Goal: Transaction & Acquisition: Subscribe to service/newsletter

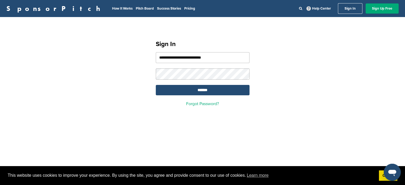
type input "**********"
click at [156, 85] on input "*******" at bounding box center [203, 90] width 94 height 10
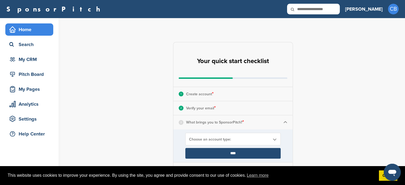
click at [275, 138] on b at bounding box center [274, 139] width 5 height 5
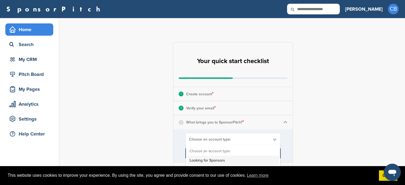
click at [252, 160] on li "Looking for Sponsors" at bounding box center [233, 160] width 92 height 9
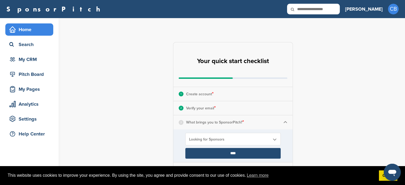
click at [255, 152] on input "****" at bounding box center [232, 153] width 95 height 11
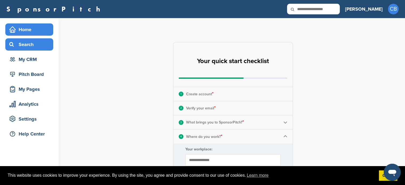
click at [26, 44] on div "Search" at bounding box center [30, 45] width 45 height 10
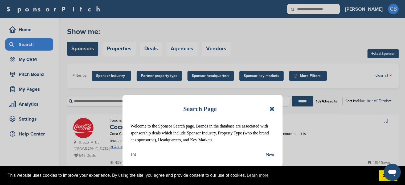
click at [269, 108] on div "Search Page" at bounding box center [202, 109] width 144 height 12
click at [273, 108] on icon at bounding box center [271, 109] width 5 height 6
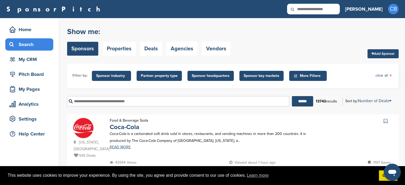
click at [333, 7] on input "text" at bounding box center [313, 9] width 53 height 11
type input "******"
click at [305, 10] on icon at bounding box center [296, 9] width 18 height 11
click at [339, 9] on input "******" at bounding box center [313, 9] width 53 height 11
click at [285, 34] on div "Show me: Sponsors Properties Deals Agencies Vendors Add Sponsor" at bounding box center [232, 41] width 331 height 34
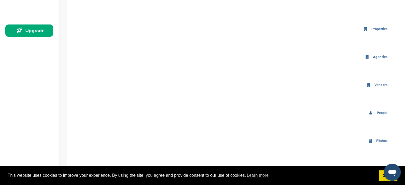
scroll to position [145, 0]
click at [370, 112] on icon at bounding box center [370, 112] width 4 height 4
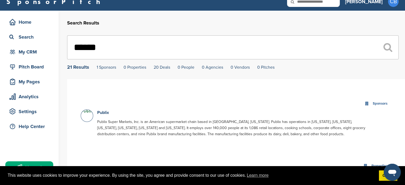
scroll to position [7, 0]
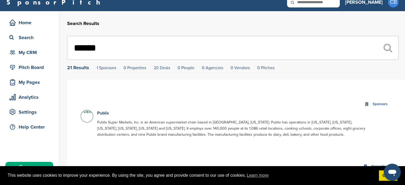
click at [158, 67] on link "20 Deals" at bounding box center [161, 67] width 16 height 5
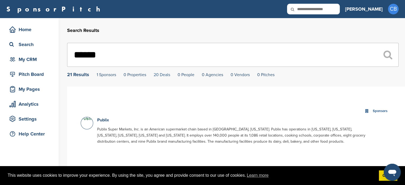
click at [164, 76] on link "20 Deals" at bounding box center [161, 74] width 16 height 5
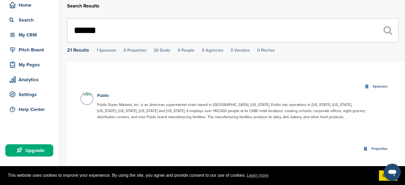
scroll to position [24, 0]
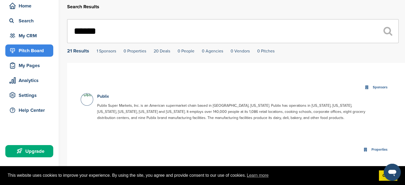
click at [42, 53] on div "Pitch Board" at bounding box center [30, 51] width 45 height 10
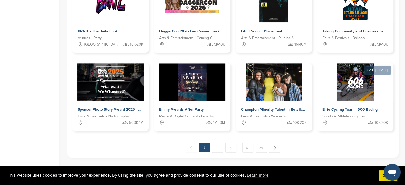
scroll to position [282, 0]
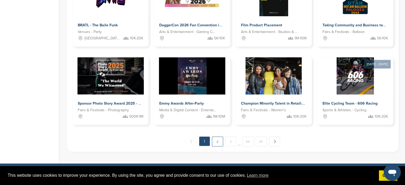
click at [218, 143] on link "2" at bounding box center [217, 141] width 11 height 10
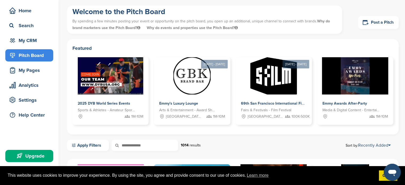
scroll to position [0, 0]
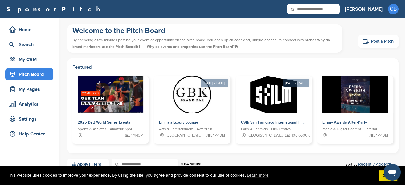
click at [377, 41] on link "Post a Pitch" at bounding box center [378, 41] width 40 height 13
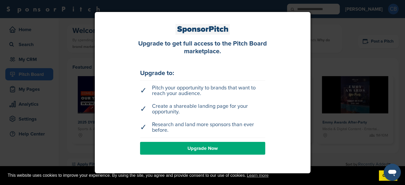
click at [226, 147] on link "Upgrade Now" at bounding box center [202, 148] width 125 height 13
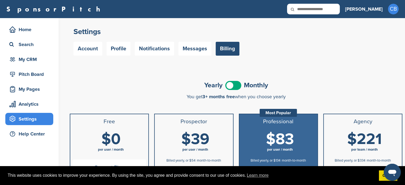
click at [238, 86] on span at bounding box center [233, 85] width 16 height 9
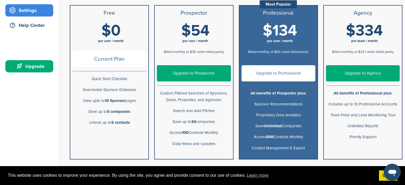
scroll to position [107, 0]
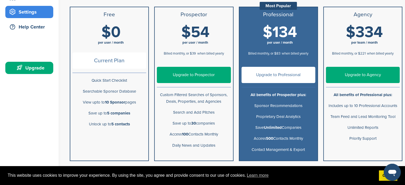
click at [194, 74] on link "Upgrade to Prospector" at bounding box center [194, 75] width 74 height 16
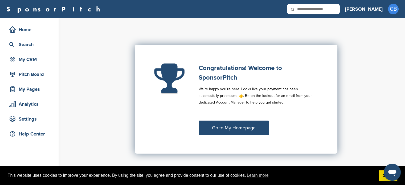
click at [237, 131] on link "Go to My Homepage" at bounding box center [233, 128] width 70 height 14
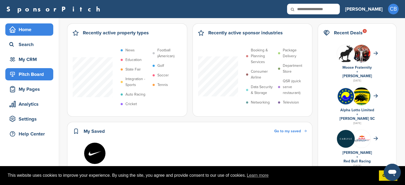
click at [45, 76] on div "Pitch Board" at bounding box center [30, 74] width 45 height 10
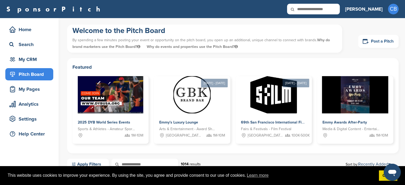
click at [377, 41] on link "Post a Pitch" at bounding box center [378, 41] width 40 height 13
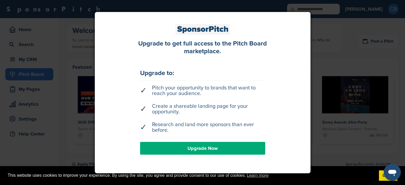
click at [200, 150] on link "Upgrade Now" at bounding box center [202, 148] width 125 height 13
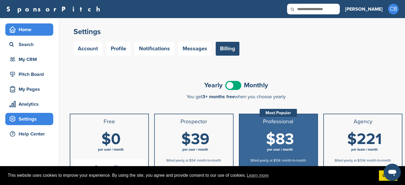
click at [29, 26] on div "Home" at bounding box center [30, 30] width 45 height 10
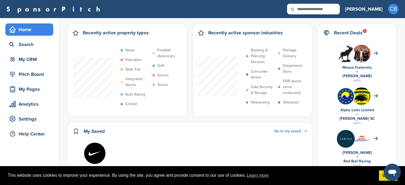
click at [377, 8] on h3 "[PERSON_NAME]" at bounding box center [364, 8] width 38 height 7
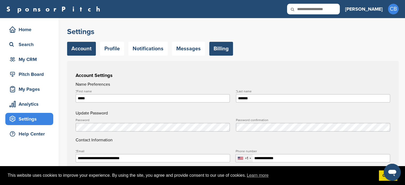
click at [224, 48] on link "Billing" at bounding box center [221, 49] width 24 height 14
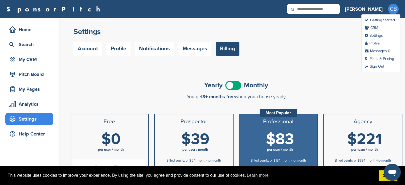
click at [379, 41] on link "Profile" at bounding box center [371, 43] width 15 height 5
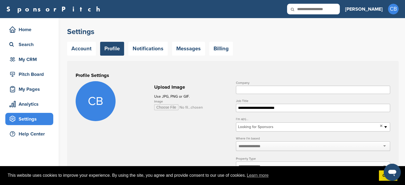
click at [244, 89] on input "Company" at bounding box center [313, 90] width 154 height 8
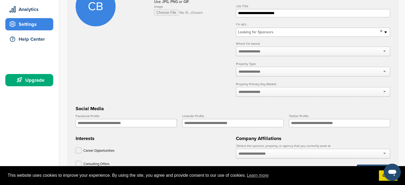
scroll to position [81, 0]
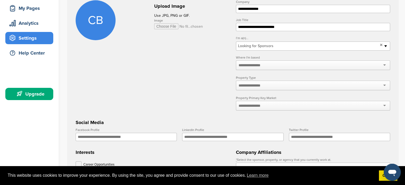
type input "**********"
click at [384, 65] on div at bounding box center [313, 65] width 154 height 10
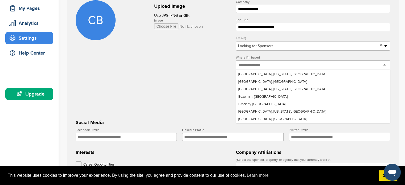
scroll to position [960, 0]
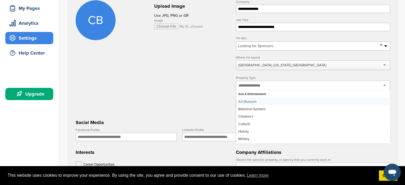
click at [384, 85] on div at bounding box center [313, 86] width 154 height 10
click at [265, 92] on div "**********" at bounding box center [313, 58] width 154 height 116
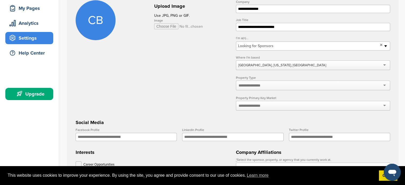
click at [309, 87] on div at bounding box center [313, 86] width 154 height 10
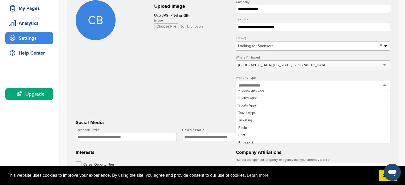
scroll to position [1114, 0]
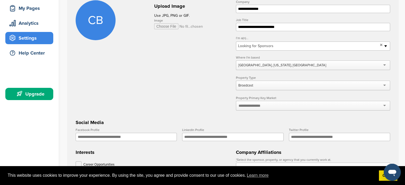
click at [385, 103] on div at bounding box center [313, 106] width 154 height 10
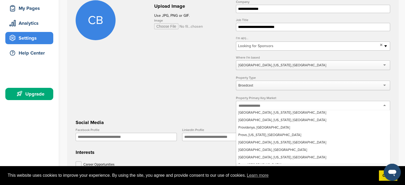
scroll to position [7395, 0]
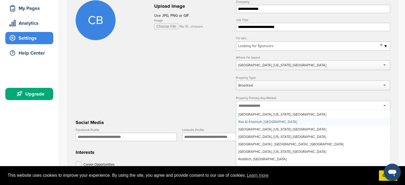
click at [263, 107] on input "text" at bounding box center [252, 105] width 28 height 5
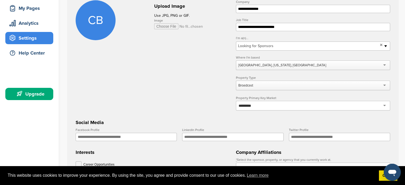
type input "*********"
click at [185, 108] on form "**********" at bounding box center [233, 133] width 314 height 267
click at [123, 138] on input "Facebook Profile" at bounding box center [126, 137] width 101 height 8
click at [130, 137] on input "Facebook Profile" at bounding box center [126, 137] width 101 height 8
paste input "**********"
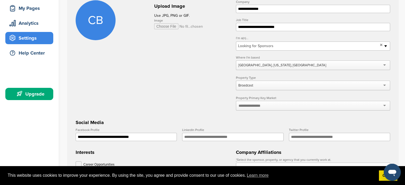
type input "**********"
click at [190, 138] on input "LinkedIn Profile" at bounding box center [232, 137] width 101 height 8
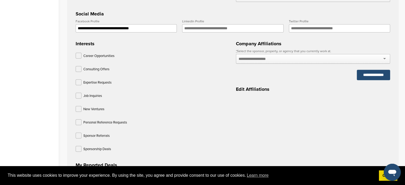
scroll to position [191, 0]
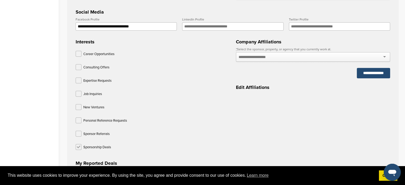
click at [77, 146] on label at bounding box center [79, 147] width 6 height 6
click at [78, 130] on div "Career Opportunities Consulting Offers Expertise Requests Job Inquiries New Ven…" at bounding box center [153, 101] width 154 height 101
click at [255, 57] on input "text" at bounding box center [257, 57] width 39 height 5
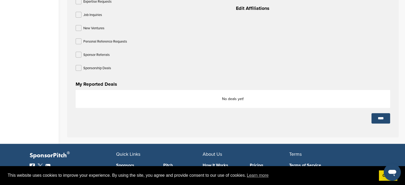
scroll to position [274, 0]
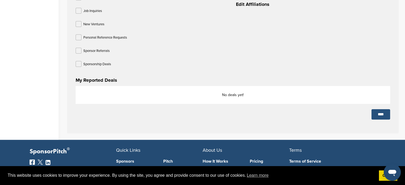
click at [378, 113] on input "****" at bounding box center [380, 114] width 19 height 10
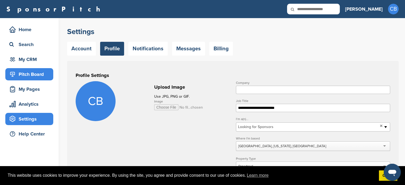
click at [34, 74] on div "Pitch Board" at bounding box center [30, 74] width 45 height 10
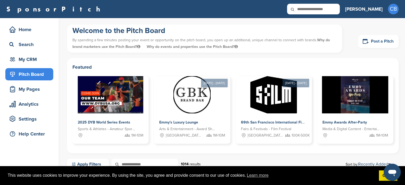
click at [380, 40] on link "Post a Pitch" at bounding box center [378, 41] width 40 height 13
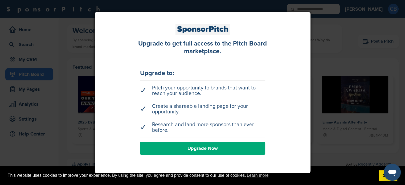
click at [337, 58] on div at bounding box center [202, 92] width 405 height 185
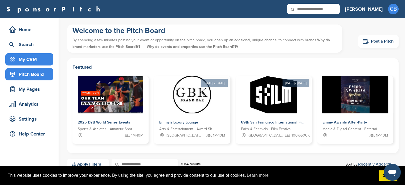
click at [31, 60] on div "My CRM" at bounding box center [30, 60] width 45 height 10
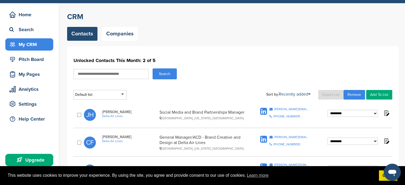
scroll to position [14, 0]
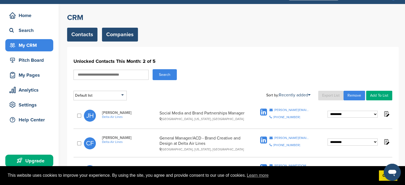
click at [117, 35] on link "Companies" at bounding box center [120, 35] width 36 height 14
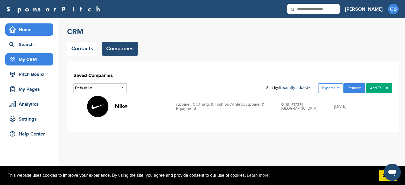
click at [25, 31] on div "Home" at bounding box center [30, 30] width 45 height 10
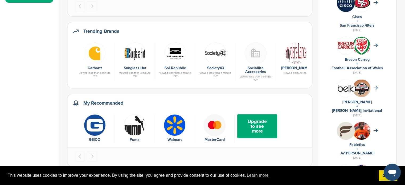
scroll to position [180, 0]
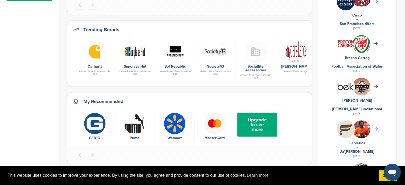
click at [214, 122] on img "4 of 4" at bounding box center [214, 124] width 22 height 22
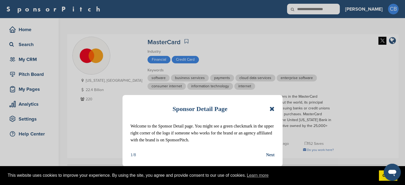
click at [276, 111] on div "Sponsor Detail Page Welcome to the Sponsor Detail page. You might see a green c…" at bounding box center [202, 130] width 160 height 71
click at [268, 108] on div "Sponsor Detail Page" at bounding box center [202, 109] width 144 height 12
click at [273, 107] on icon at bounding box center [271, 109] width 5 height 6
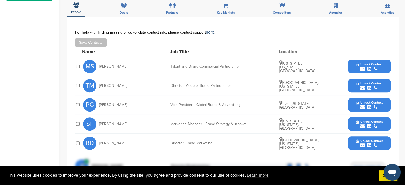
scroll to position [181, 0]
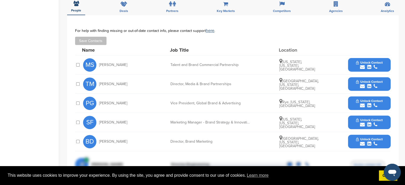
click at [364, 82] on span "Unlock Contact" at bounding box center [369, 82] width 26 height 4
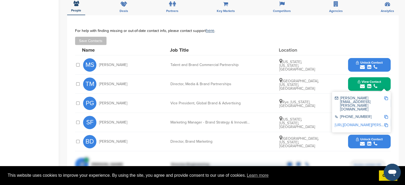
click at [364, 82] on span "View Contact" at bounding box center [368, 82] width 23 height 4
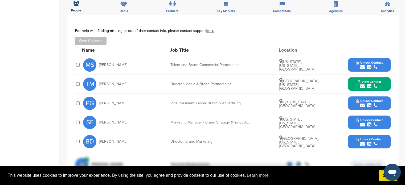
click at [363, 103] on icon "submit" at bounding box center [362, 105] width 5 height 5
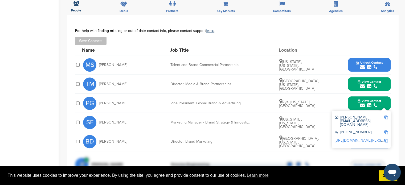
click at [385, 116] on img at bounding box center [386, 117] width 4 height 4
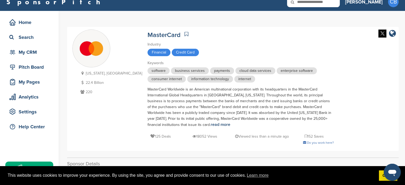
scroll to position [0, 0]
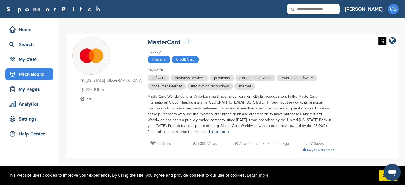
click at [21, 73] on div "Pitch Board" at bounding box center [30, 74] width 45 height 10
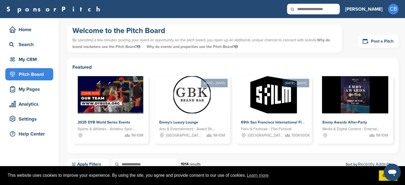
click at [372, 42] on link "Post a Pitch" at bounding box center [378, 41] width 40 height 13
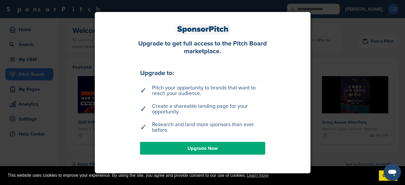
click at [341, 23] on div at bounding box center [202, 92] width 405 height 185
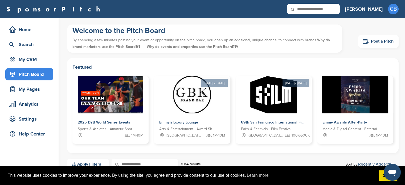
click at [37, 136] on div "Help Center" at bounding box center [30, 134] width 45 height 10
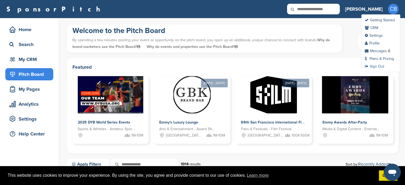
click at [381, 65] on link "Sign Out" at bounding box center [373, 66] width 19 height 5
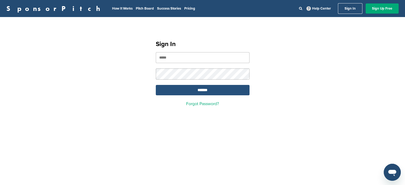
type input "**********"
click at [212, 92] on input "*******" at bounding box center [203, 90] width 94 height 10
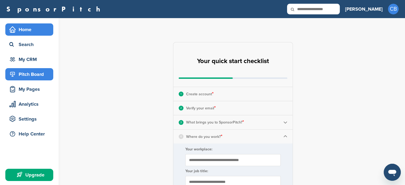
click at [33, 76] on div "Pitch Board" at bounding box center [30, 74] width 45 height 10
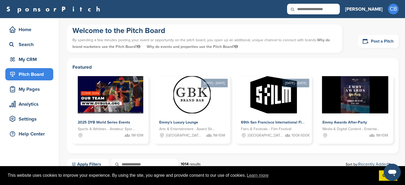
click at [376, 43] on link "Post a Pitch" at bounding box center [378, 41] width 40 height 13
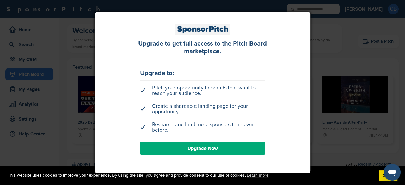
click at [352, 29] on div at bounding box center [202, 92] width 405 height 185
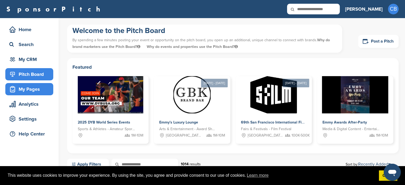
click at [32, 91] on div "My Pages" at bounding box center [30, 89] width 45 height 10
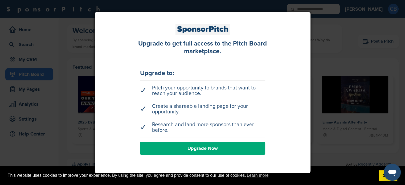
click at [322, 60] on div at bounding box center [202, 92] width 405 height 185
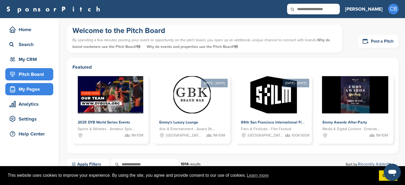
click at [25, 87] on div "My Pages" at bounding box center [30, 89] width 45 height 10
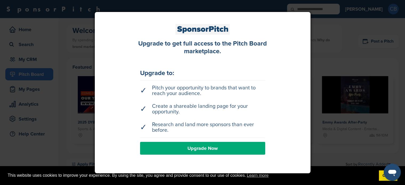
click at [29, 32] on div at bounding box center [202, 92] width 405 height 185
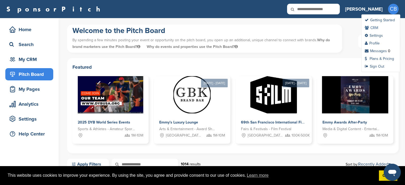
click at [373, 27] on link "CRM" at bounding box center [370, 28] width 13 height 5
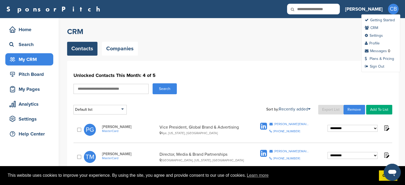
click at [393, 8] on span "CB" at bounding box center [393, 9] width 11 height 11
click at [385, 19] on link "Getting Started" at bounding box center [379, 20] width 30 height 5
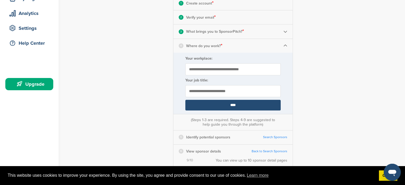
scroll to position [86, 0]
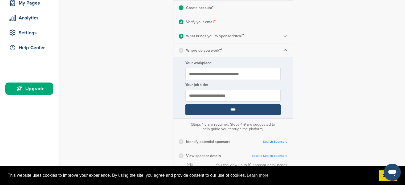
click at [221, 76] on input "Your workplace:" at bounding box center [232, 74] width 95 height 12
type input "**********"
click at [243, 107] on input "****" at bounding box center [232, 109] width 95 height 11
click at [235, 109] on input "****" at bounding box center [232, 109] width 95 height 11
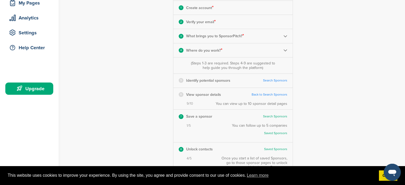
click at [235, 109] on div "7 Save a sponsor Search Sponsors Complete Steps 1-3 First 1/5 You can follow up…" at bounding box center [232, 125] width 119 height 33
click at [209, 9] on p "Create account *" at bounding box center [199, 7] width 27 height 7
click at [216, 20] on div "2 Verify your email * Complete Steps 1-3 First" at bounding box center [232, 22] width 119 height 14
click at [283, 38] on img at bounding box center [285, 36] width 4 height 4
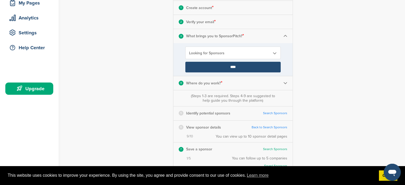
click at [239, 67] on input "****" at bounding box center [232, 67] width 95 height 11
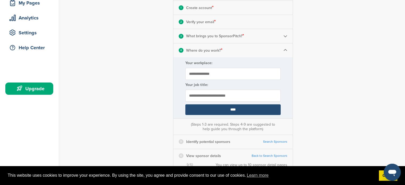
click at [242, 109] on input "****" at bounding box center [232, 109] width 95 height 11
click at [230, 109] on input "****" at bounding box center [232, 109] width 95 height 11
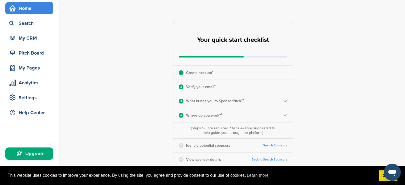
scroll to position [16, 0]
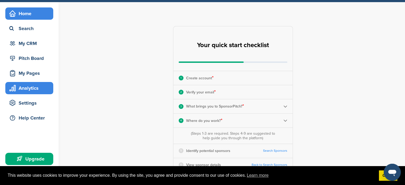
click at [36, 87] on div "Analytics" at bounding box center [30, 88] width 45 height 10
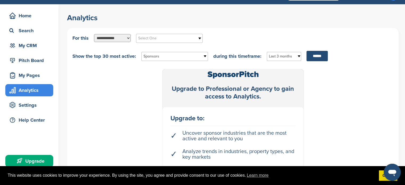
scroll to position [11, 0]
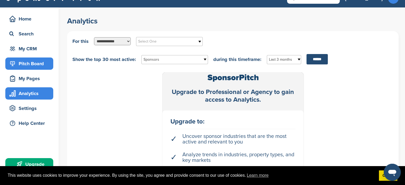
click at [38, 66] on div "Pitch Board" at bounding box center [30, 64] width 45 height 10
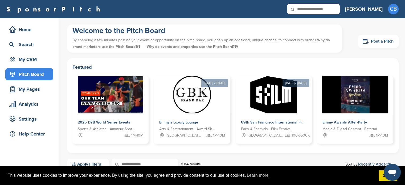
click at [385, 44] on link "Post a Pitch" at bounding box center [378, 41] width 40 height 13
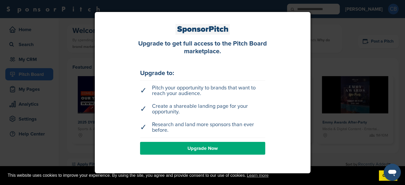
click at [385, 44] on div at bounding box center [202, 92] width 405 height 185
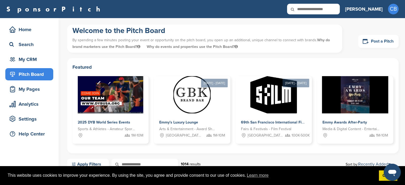
click at [385, 44] on link "Post a Pitch" at bounding box center [378, 41] width 40 height 13
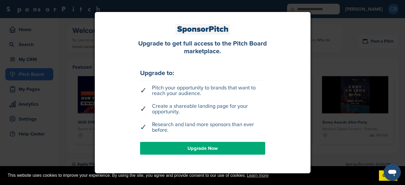
click at [212, 148] on link "Upgrade Now" at bounding box center [202, 148] width 125 height 13
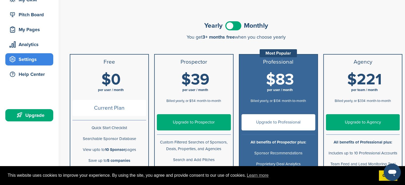
scroll to position [61, 0]
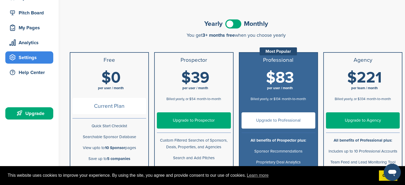
click at [238, 24] on span at bounding box center [233, 23] width 16 height 9
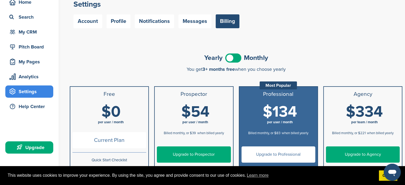
scroll to position [0, 0]
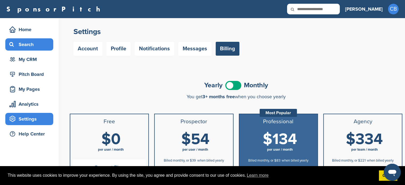
click at [29, 43] on div "Search" at bounding box center [30, 45] width 45 height 10
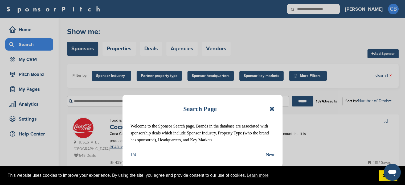
click at [273, 109] on icon at bounding box center [271, 109] width 5 height 6
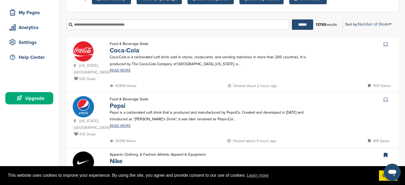
scroll to position [91, 0]
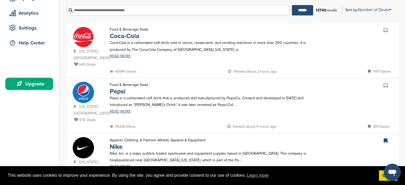
click at [133, 11] on input "text" at bounding box center [178, 10] width 222 height 10
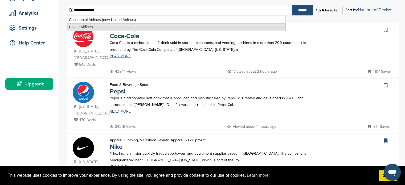
click at [127, 29] on li "United Airlines" at bounding box center [176, 27] width 218 height 8
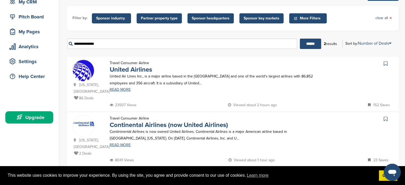
scroll to position [86, 0]
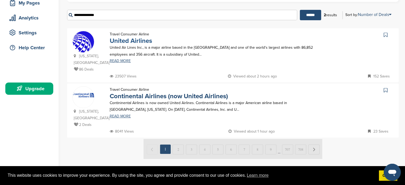
type input "**********"
click at [132, 41] on link "United Airlines" at bounding box center [131, 41] width 42 height 8
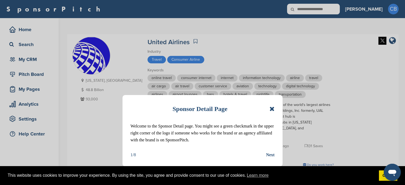
click at [273, 107] on icon at bounding box center [271, 109] width 5 height 6
